Goal: Information Seeking & Learning: Check status

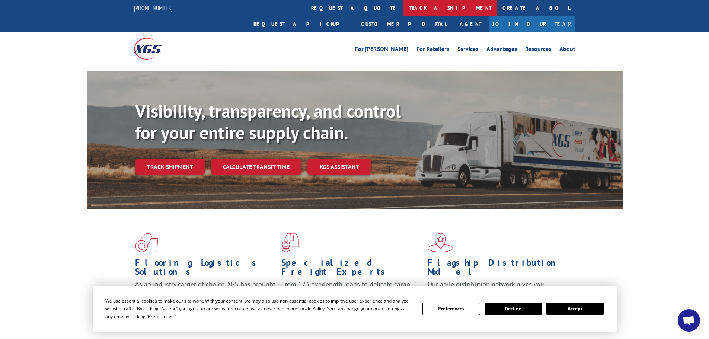
click at [404, 7] on link "track a shipment" at bounding box center [450, 8] width 93 height 16
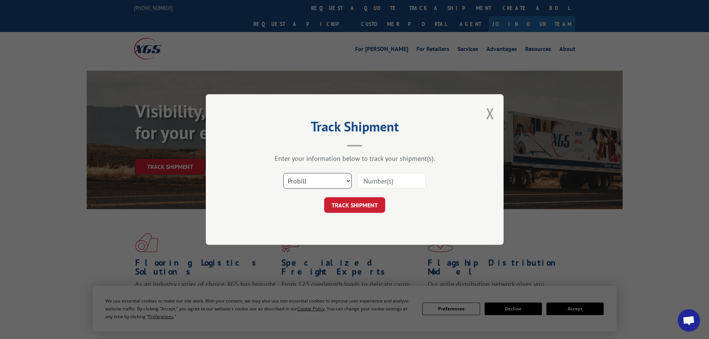
click at [313, 185] on select "Select category... Probill BOL PO" at bounding box center [317, 181] width 69 height 16
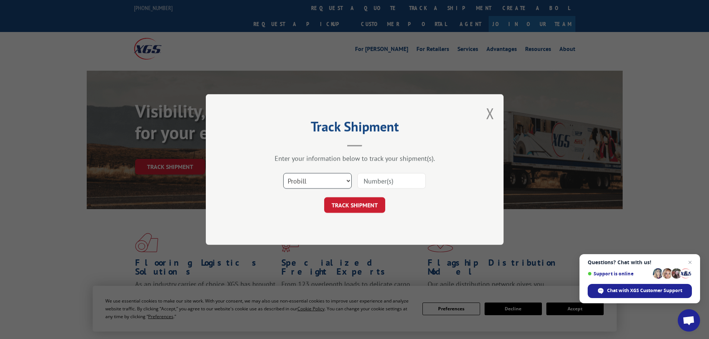
select select "bol"
click at [283, 173] on select "Select category... Probill BOL PO" at bounding box center [317, 181] width 69 height 16
paste input "5195160"
type input "5195160"
click at [360, 212] on button "TRACK SHIPMENT" at bounding box center [354, 205] width 61 height 16
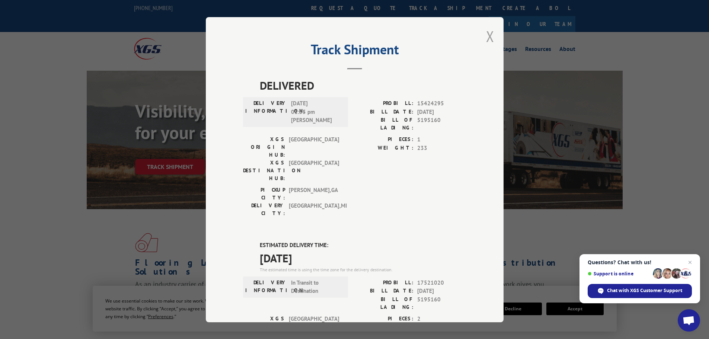
click at [489, 36] on button "Close modal" at bounding box center [490, 36] width 8 height 20
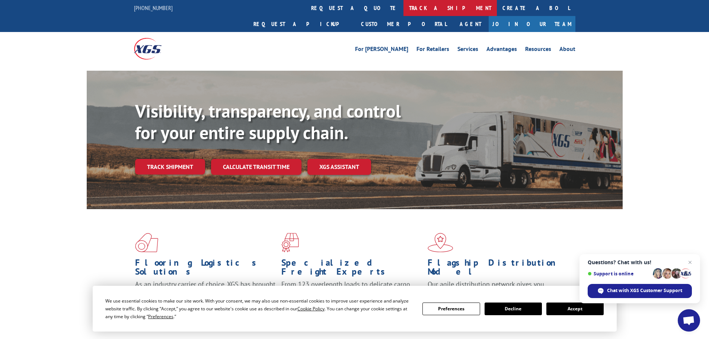
click at [404, 6] on link "track a shipment" at bounding box center [450, 8] width 93 height 16
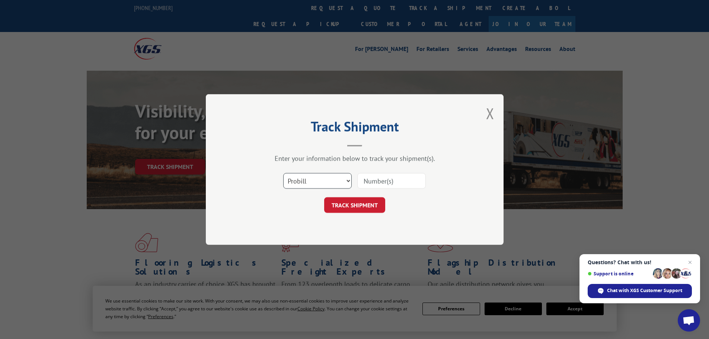
click at [315, 181] on select "Select category... Probill BOL PO" at bounding box center [317, 181] width 69 height 16
select select "bol"
click at [283, 173] on select "Select category... Probill BOL PO" at bounding box center [317, 181] width 69 height 16
paste input "6009314"
type input "6009314"
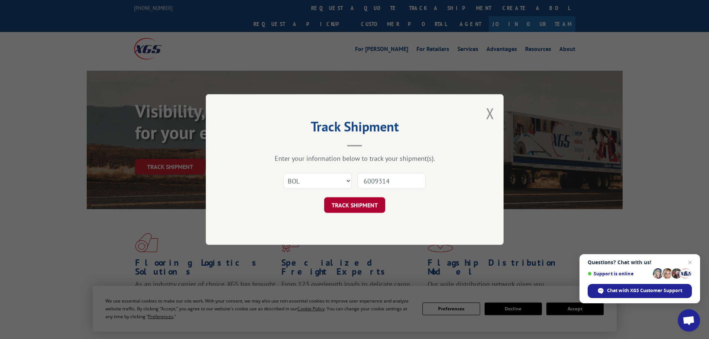
click at [347, 207] on button "TRACK SHIPMENT" at bounding box center [354, 205] width 61 height 16
